Goal: Obtain resource: Download file/media

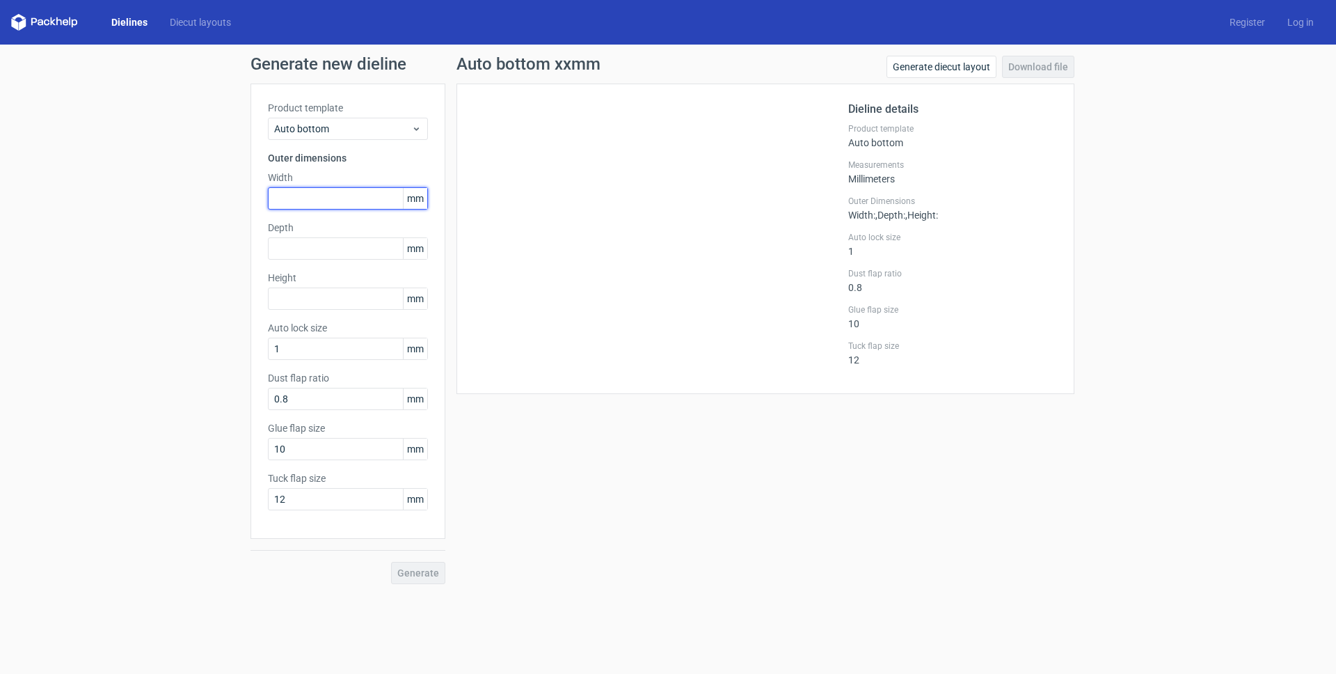
click at [326, 194] on input "text" at bounding box center [348, 198] width 160 height 22
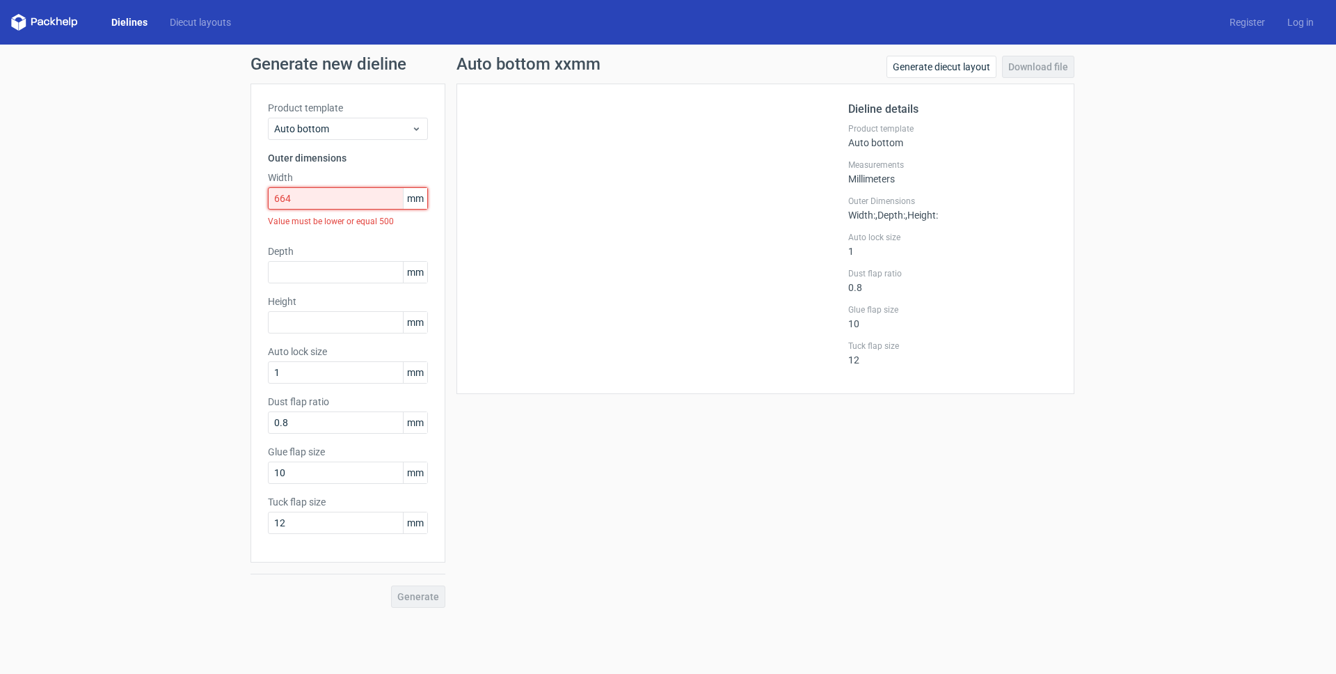
click at [308, 195] on input "664" at bounding box center [348, 198] width 160 height 22
click at [307, 196] on input "664" at bounding box center [348, 198] width 160 height 22
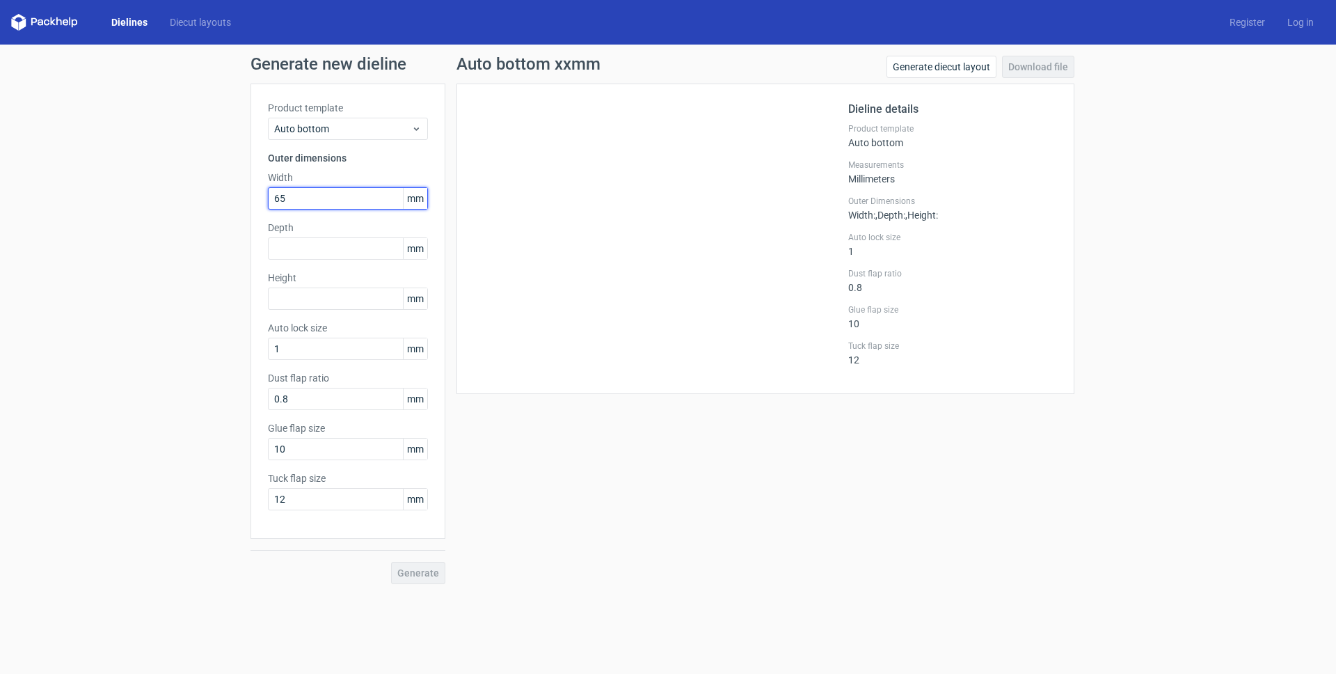
type input "65"
type input "96"
click at [342, 127] on span "Auto bottom" at bounding box center [342, 129] width 137 height 14
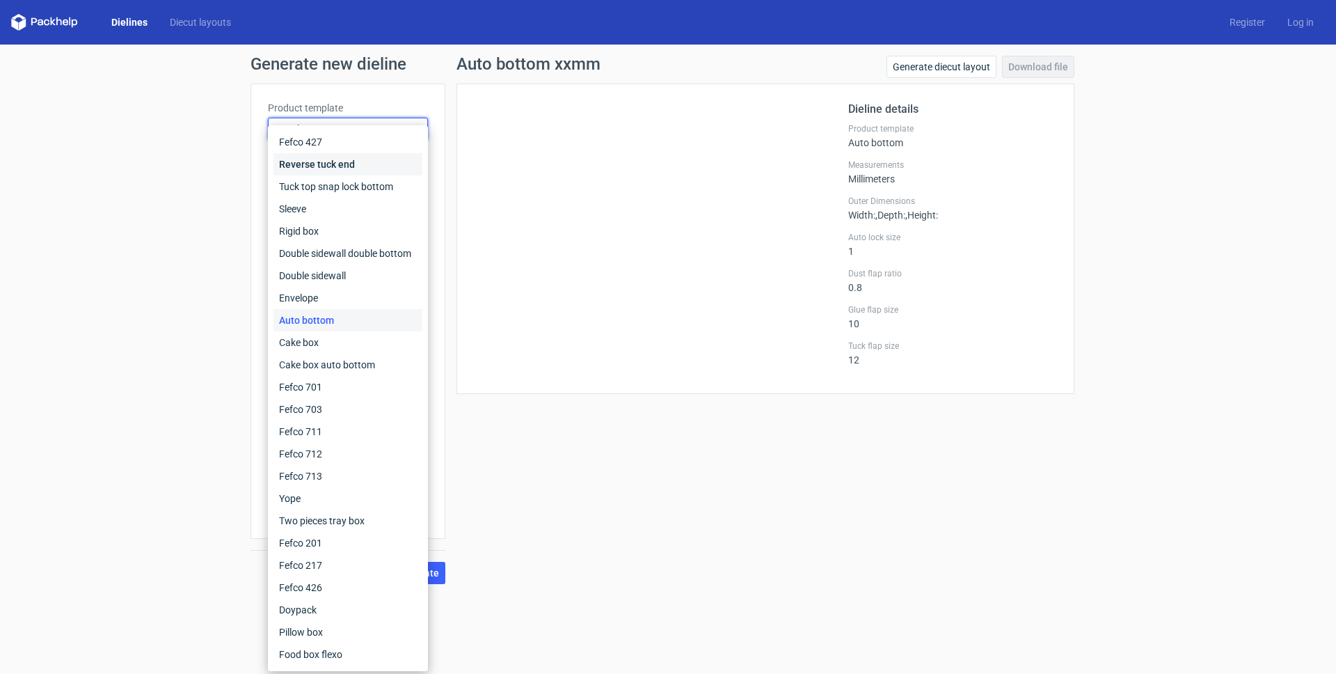
click at [333, 162] on div "Reverse tuck end" at bounding box center [347, 164] width 149 height 22
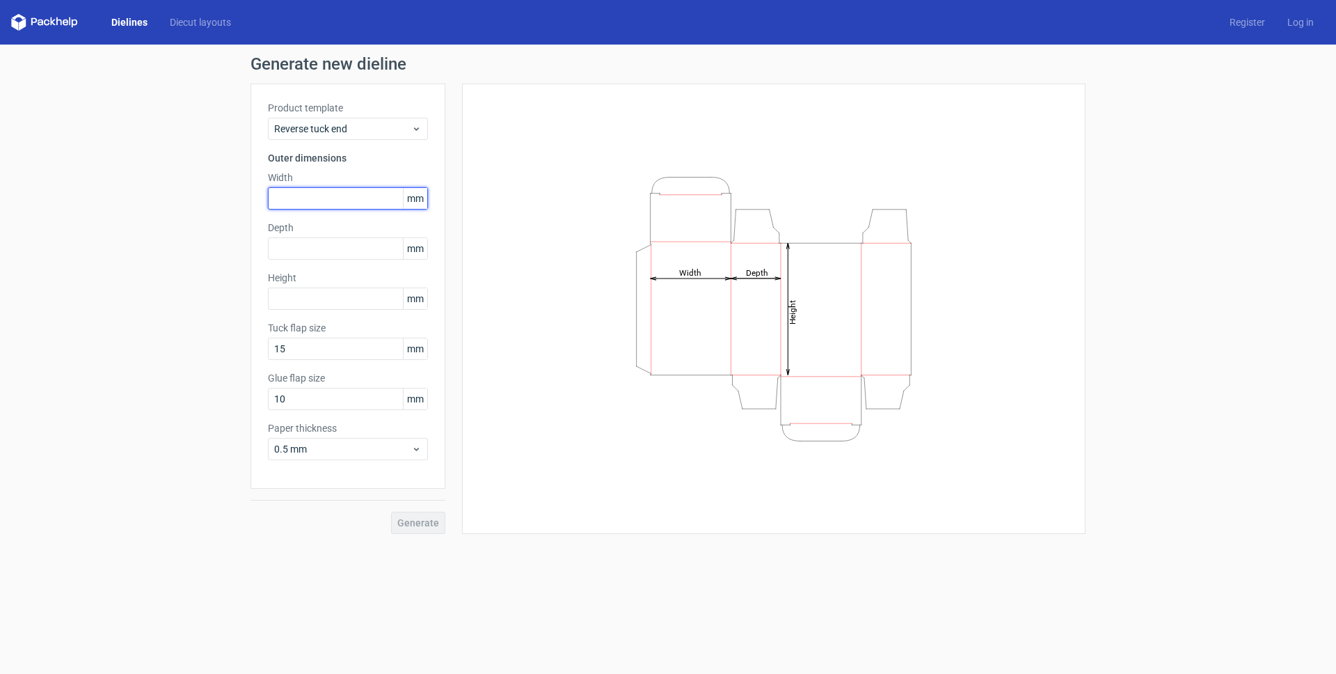
click at [308, 200] on input "text" at bounding box center [348, 198] width 160 height 22
type input "65"
type input "96"
click at [420, 518] on span "Generate" at bounding box center [418, 523] width 42 height 10
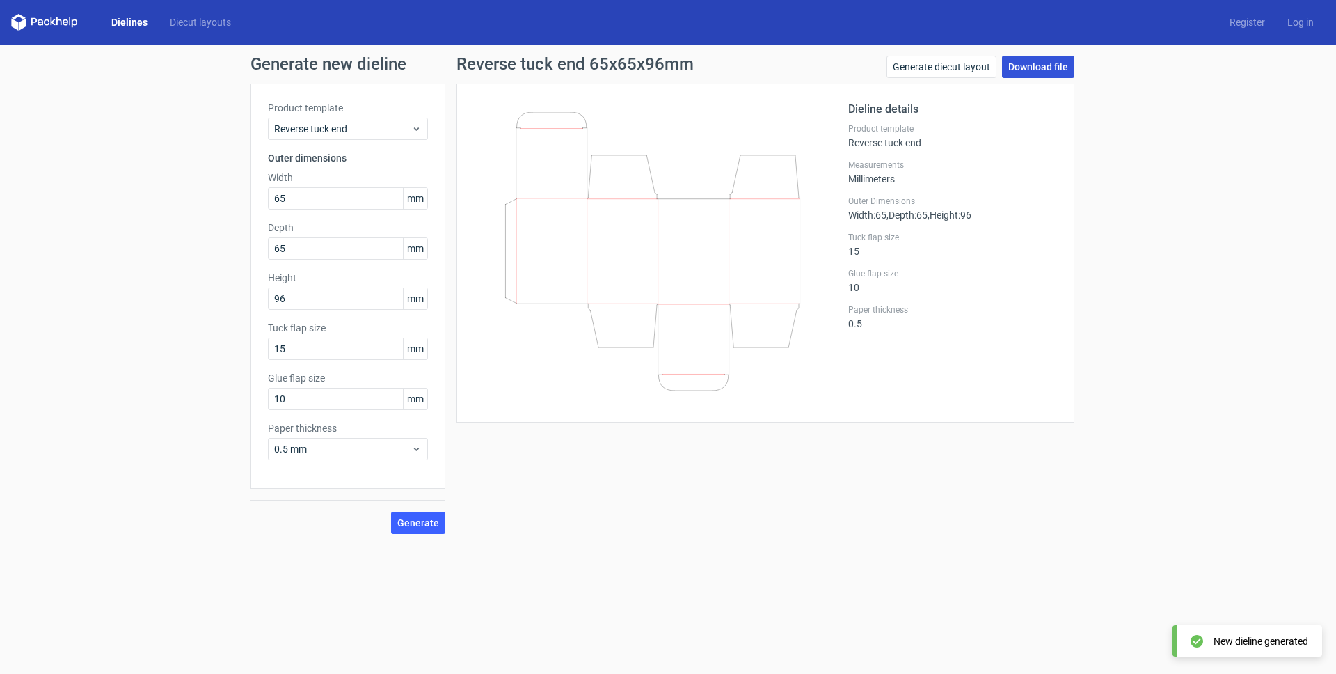
click at [1041, 69] on link "Download file" at bounding box center [1038, 67] width 72 height 22
